Goal: Navigation & Orientation: Go to known website

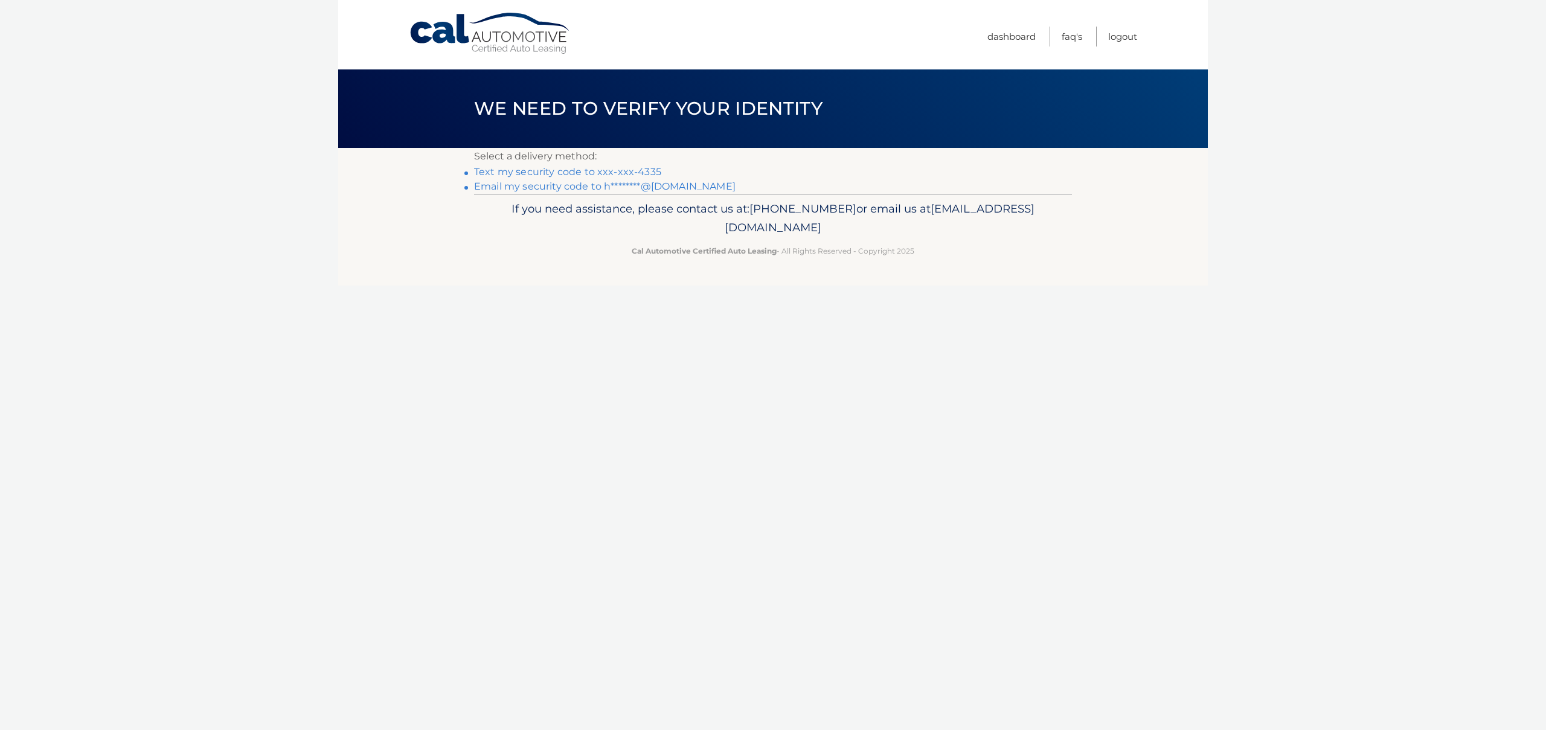
click at [591, 173] on link "Text my security code to xxx-xxx-4335" at bounding box center [567, 171] width 187 height 11
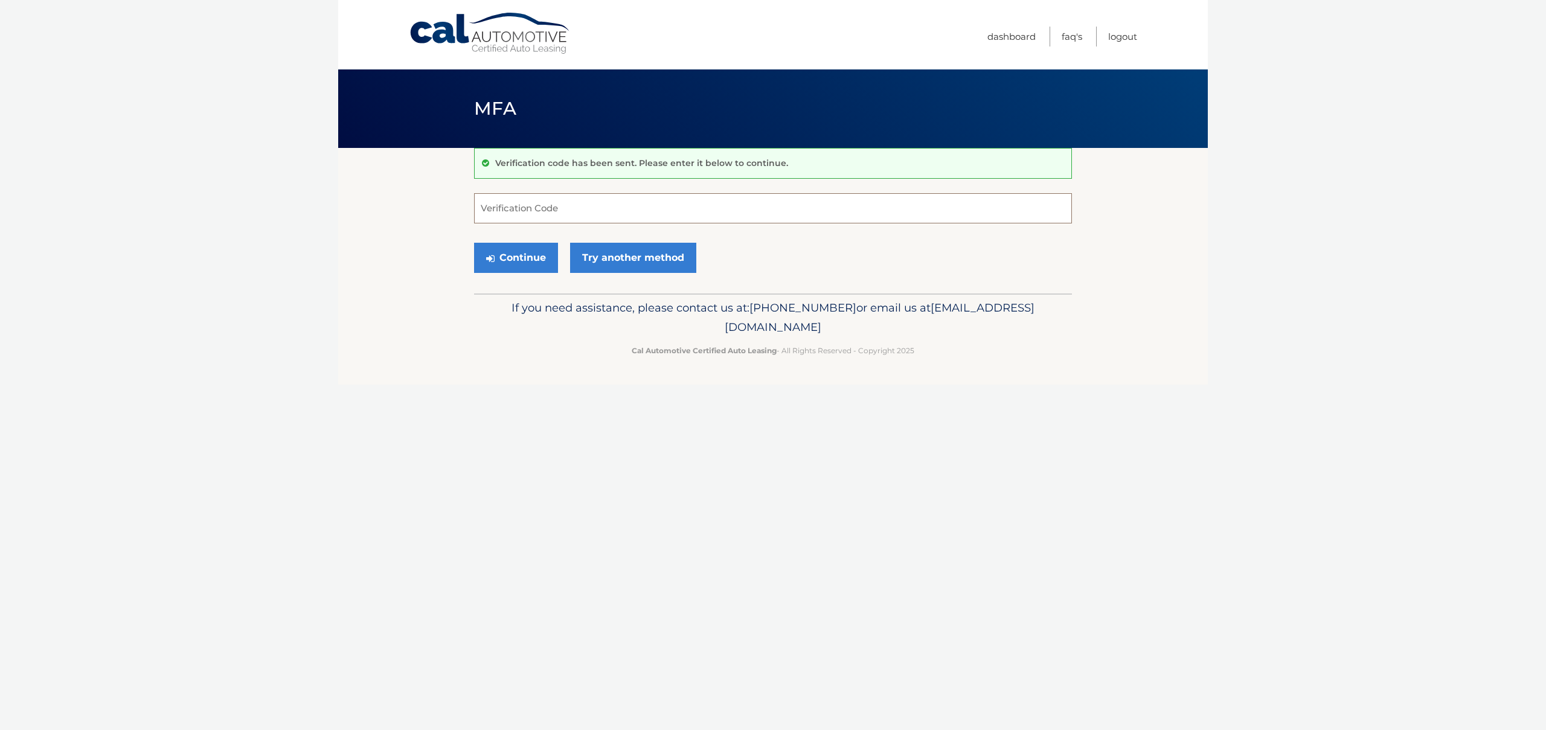
click at [538, 211] on input "Verification Code" at bounding box center [773, 208] width 598 height 30
type input "342098"
click at [519, 258] on button "Continue" at bounding box center [516, 258] width 84 height 30
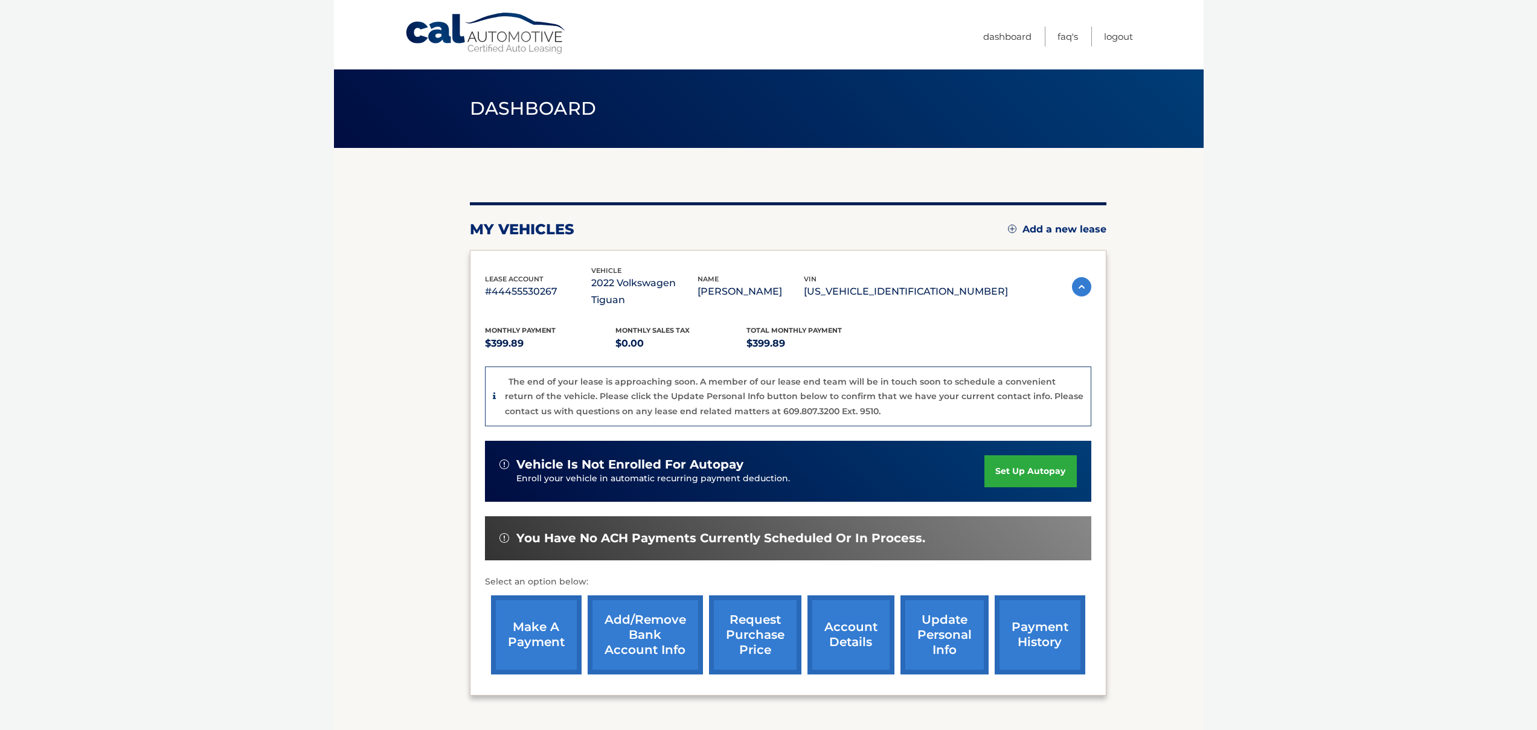
click at [1080, 278] on img at bounding box center [1081, 286] width 19 height 19
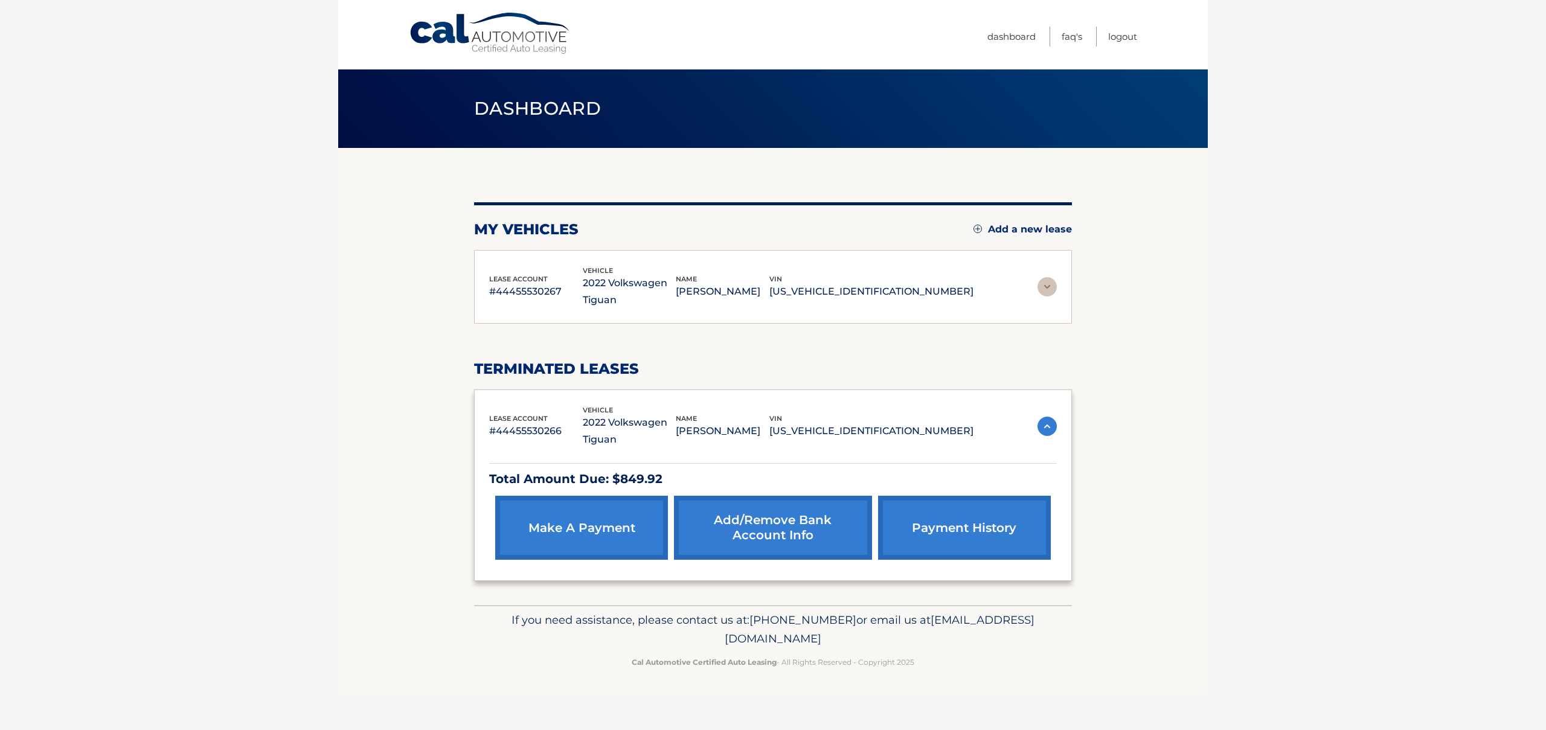
click at [1048, 288] on img at bounding box center [1047, 286] width 19 height 19
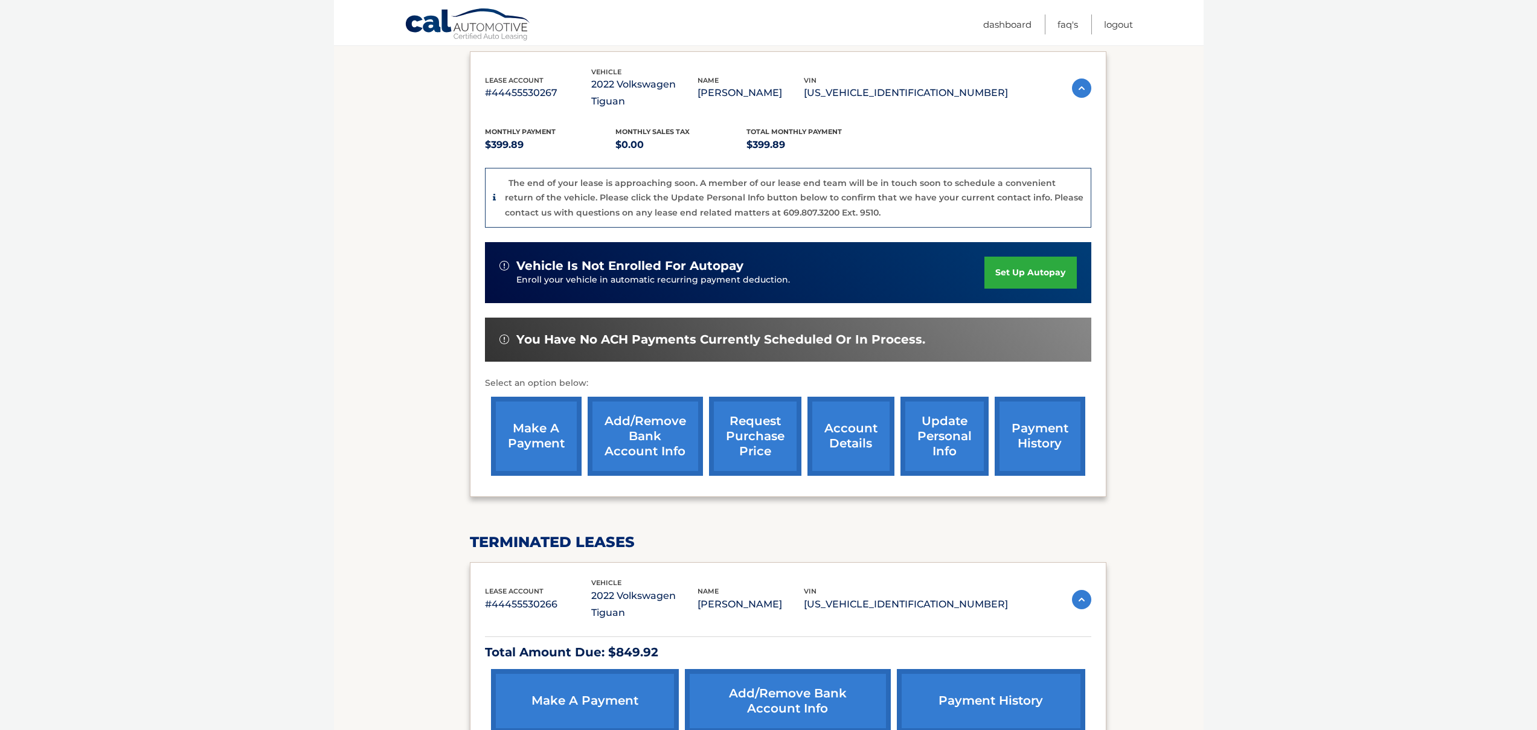
scroll to position [199, 0]
